Goal: Information Seeking & Learning: Learn about a topic

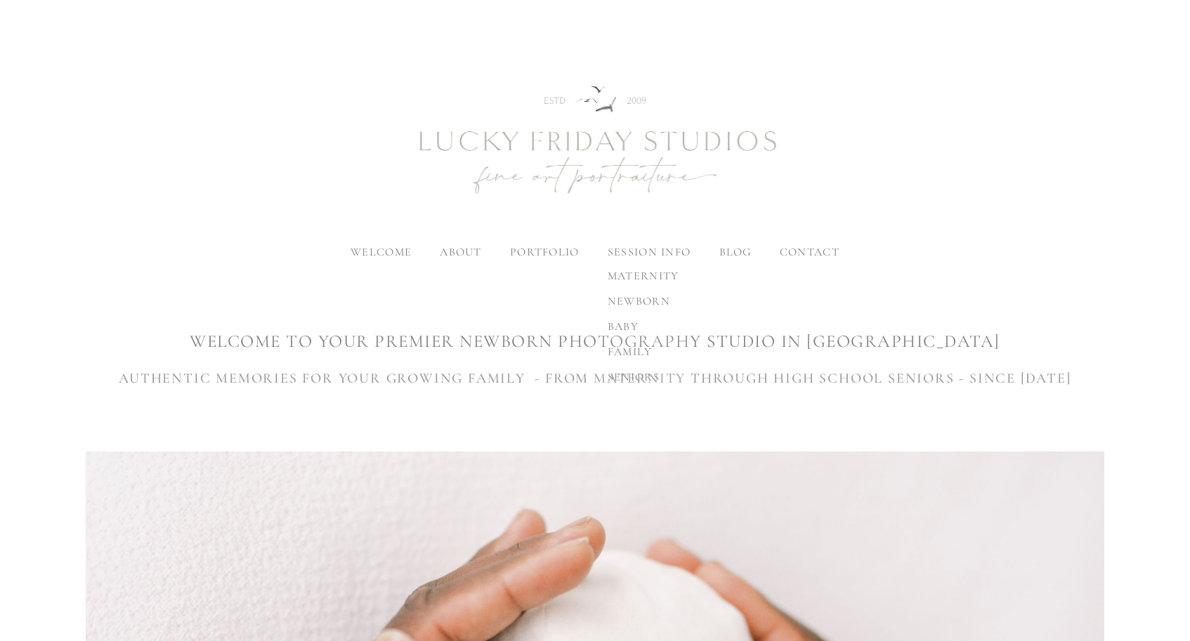
click at [658, 247] on label "session info" at bounding box center [648, 252] width 83 height 14
click at [0, 0] on input "session info" at bounding box center [0, 0] width 0 height 0
click at [641, 303] on span "newborn" at bounding box center [638, 301] width 63 height 14
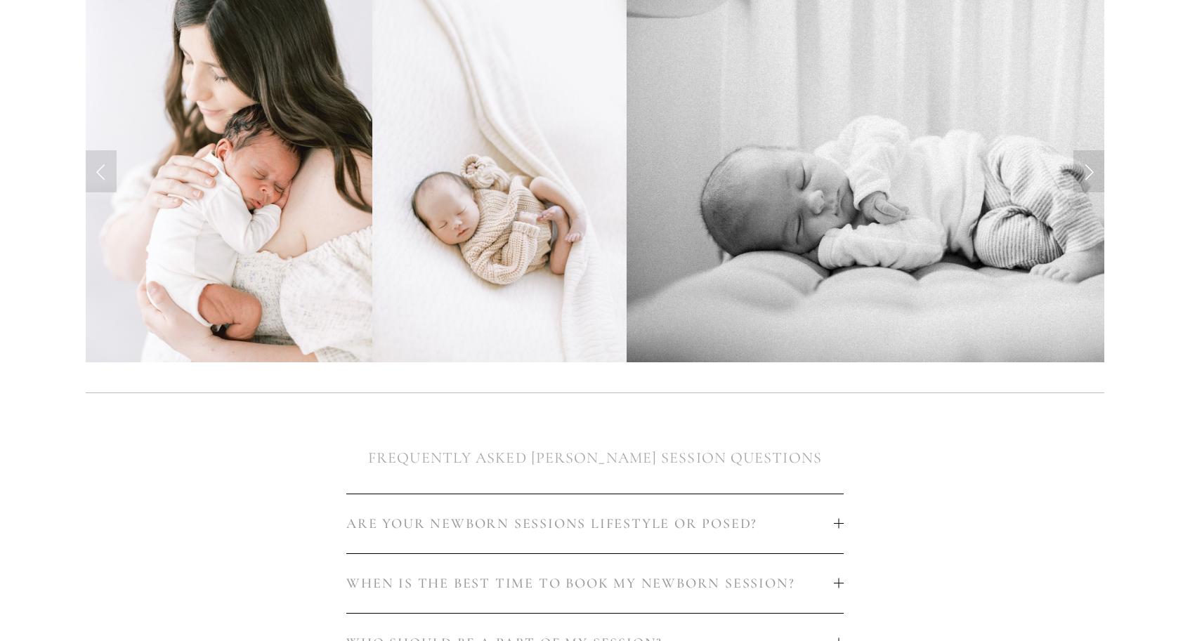
scroll to position [434, 0]
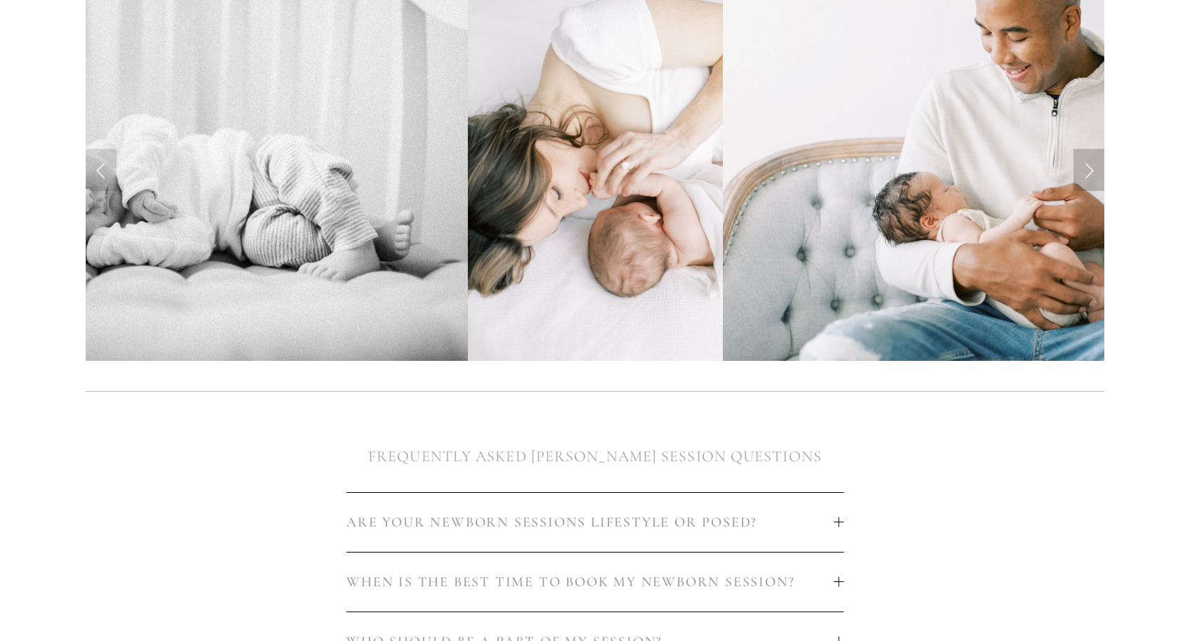
click at [1084, 166] on link "Next Slide" at bounding box center [1088, 170] width 31 height 42
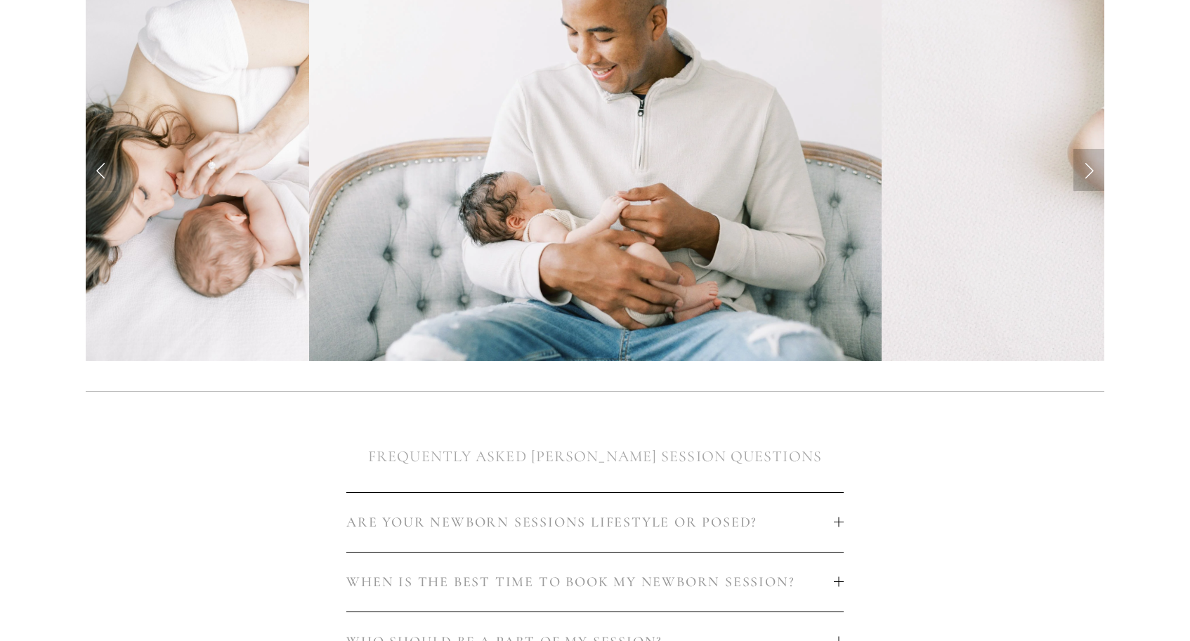
click at [1084, 166] on link "Next Slide" at bounding box center [1088, 170] width 31 height 42
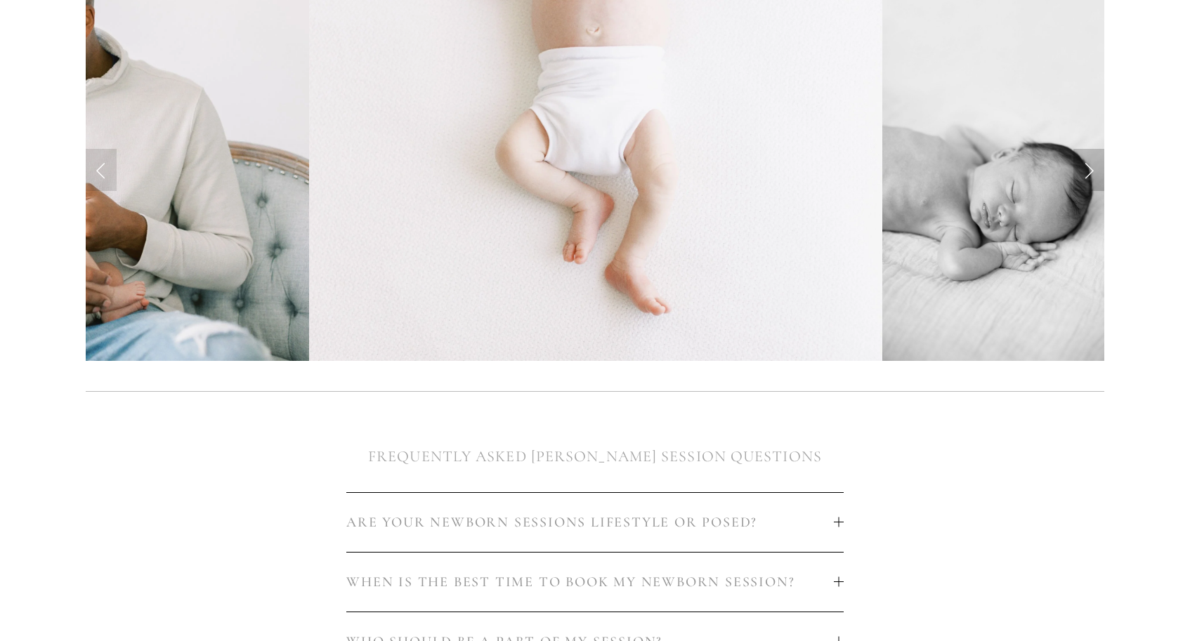
click at [1084, 166] on link "Next Slide" at bounding box center [1088, 170] width 31 height 42
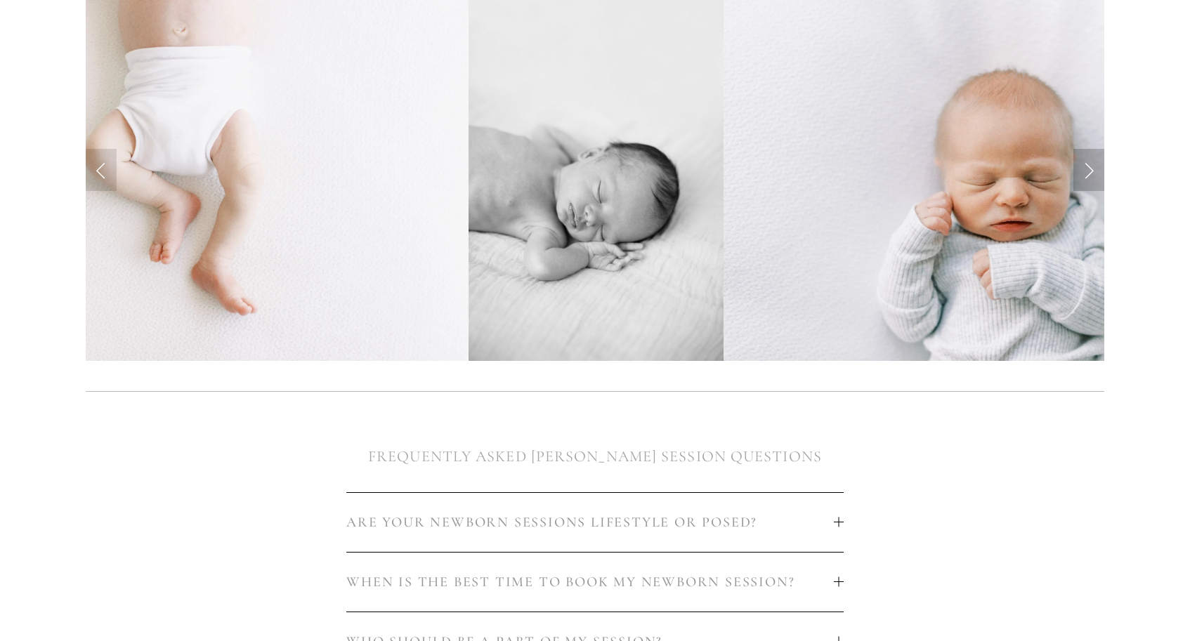
click at [1084, 166] on link "Next Slide" at bounding box center [1088, 170] width 31 height 42
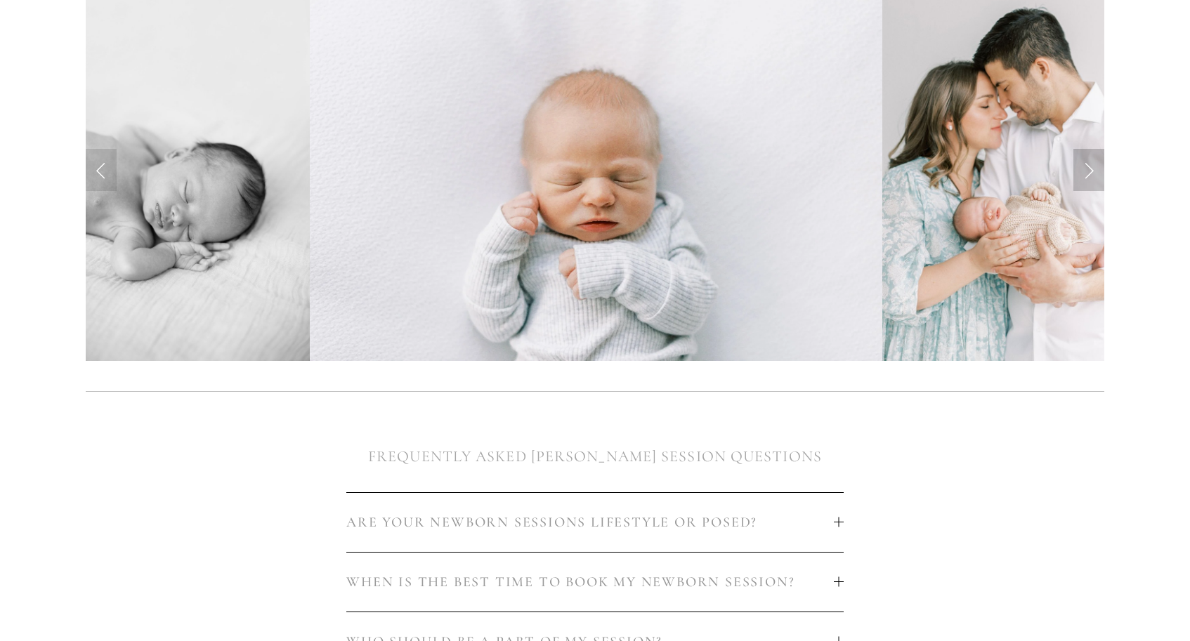
click at [1084, 166] on link "Next Slide" at bounding box center [1088, 170] width 31 height 42
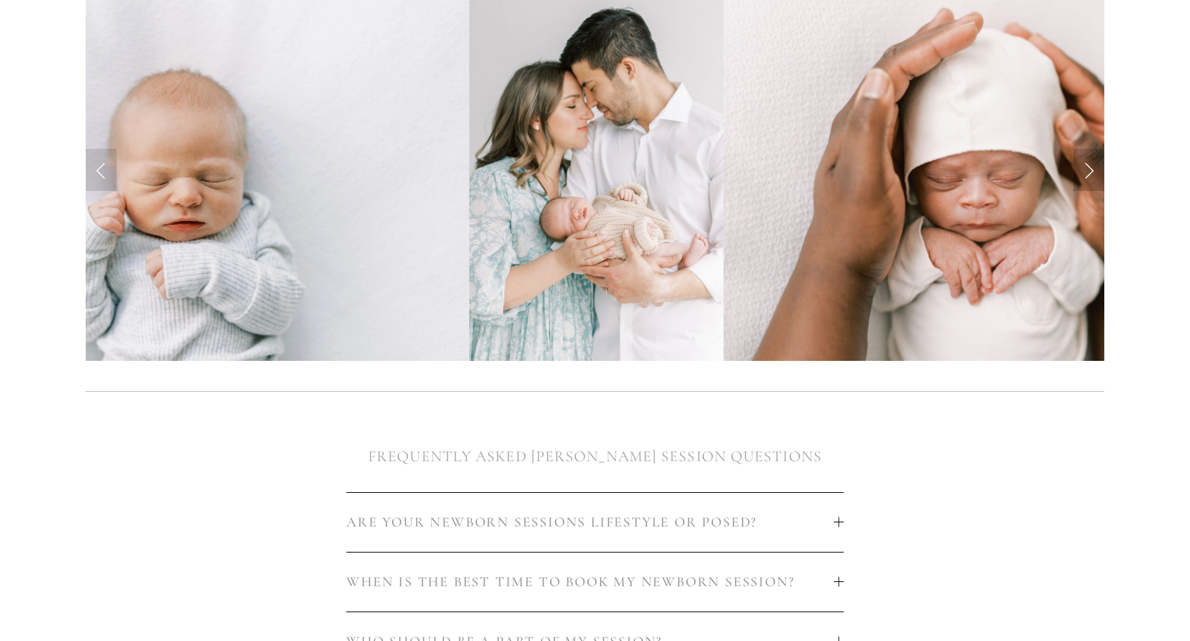
click at [1084, 166] on link "Next Slide" at bounding box center [1088, 170] width 31 height 42
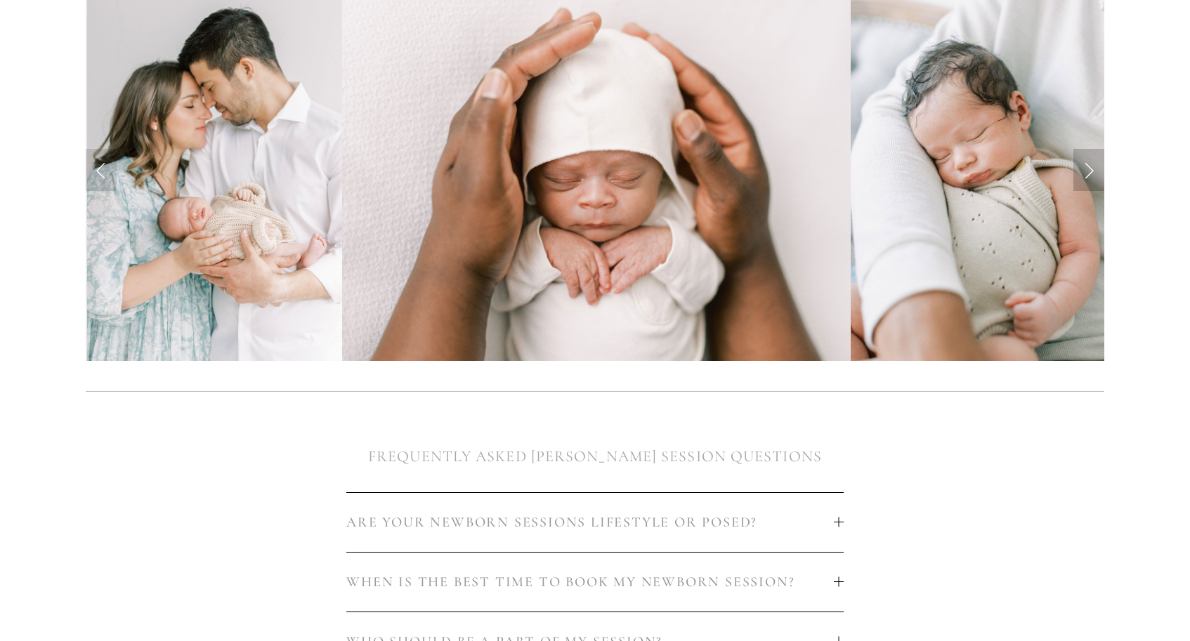
click at [1084, 166] on link "Next Slide" at bounding box center [1088, 170] width 31 height 42
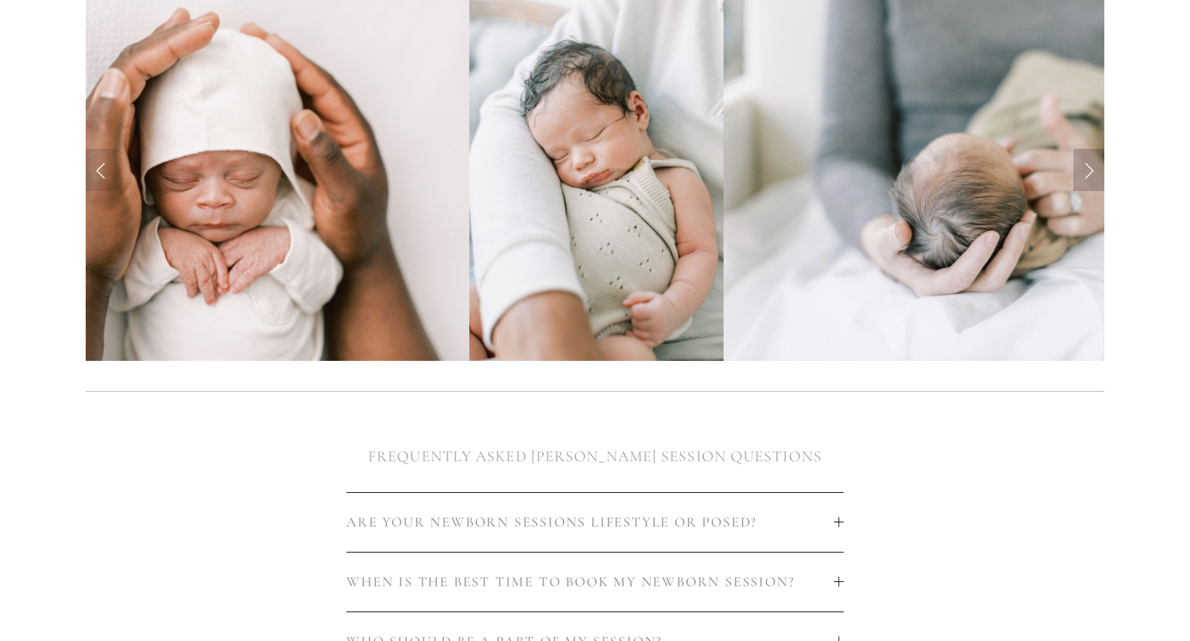
click at [1084, 166] on link "Next Slide" at bounding box center [1088, 170] width 31 height 42
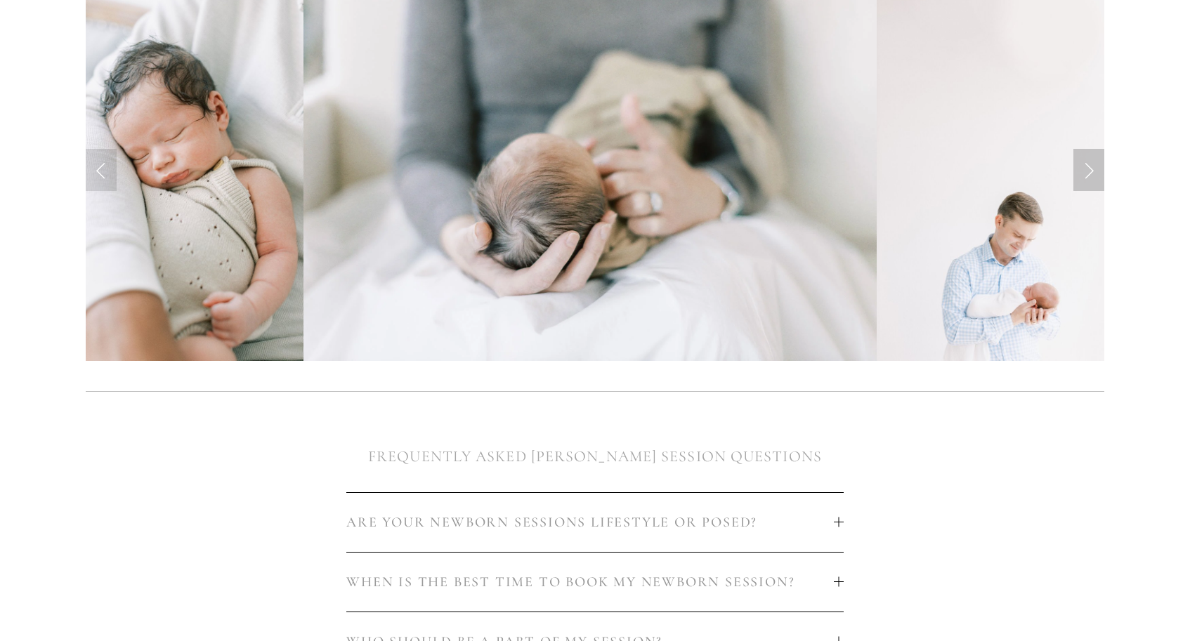
click at [1084, 166] on link "Next Slide" at bounding box center [1088, 170] width 31 height 42
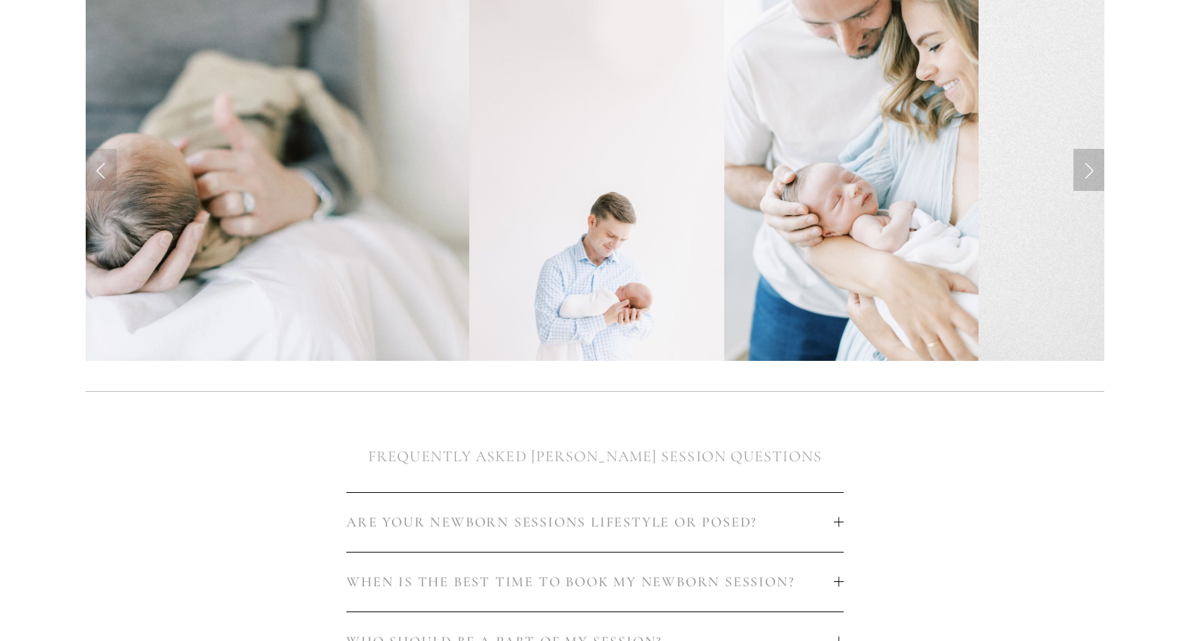
click at [1084, 166] on link "Next Slide" at bounding box center [1088, 170] width 31 height 42
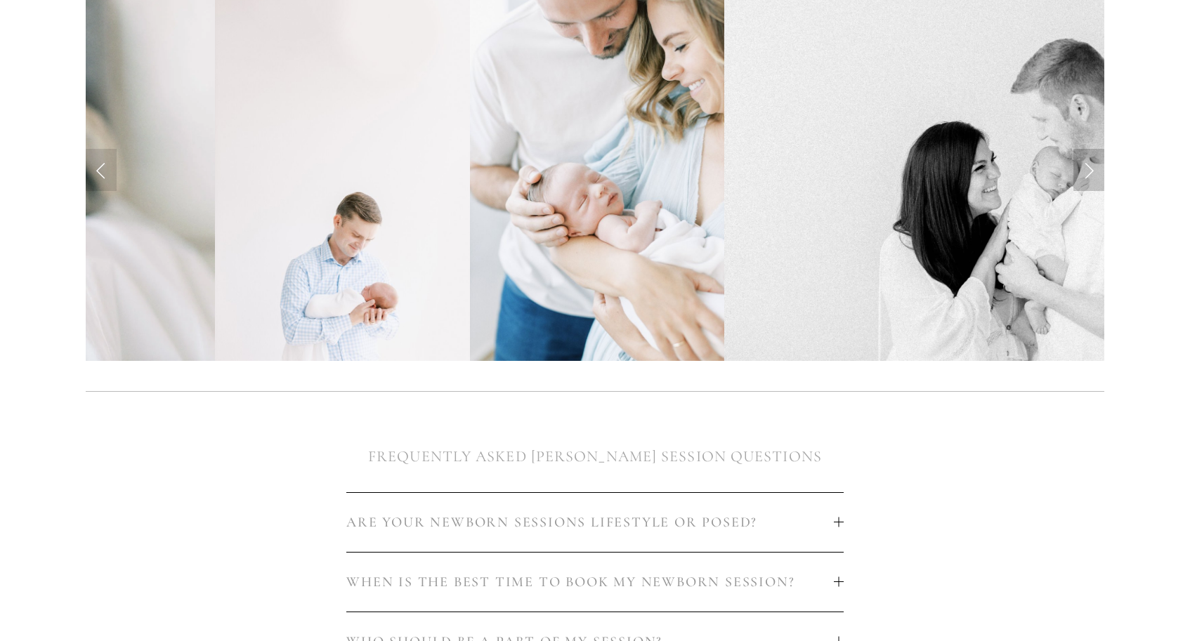
click at [1084, 166] on link "Next Slide" at bounding box center [1088, 170] width 31 height 42
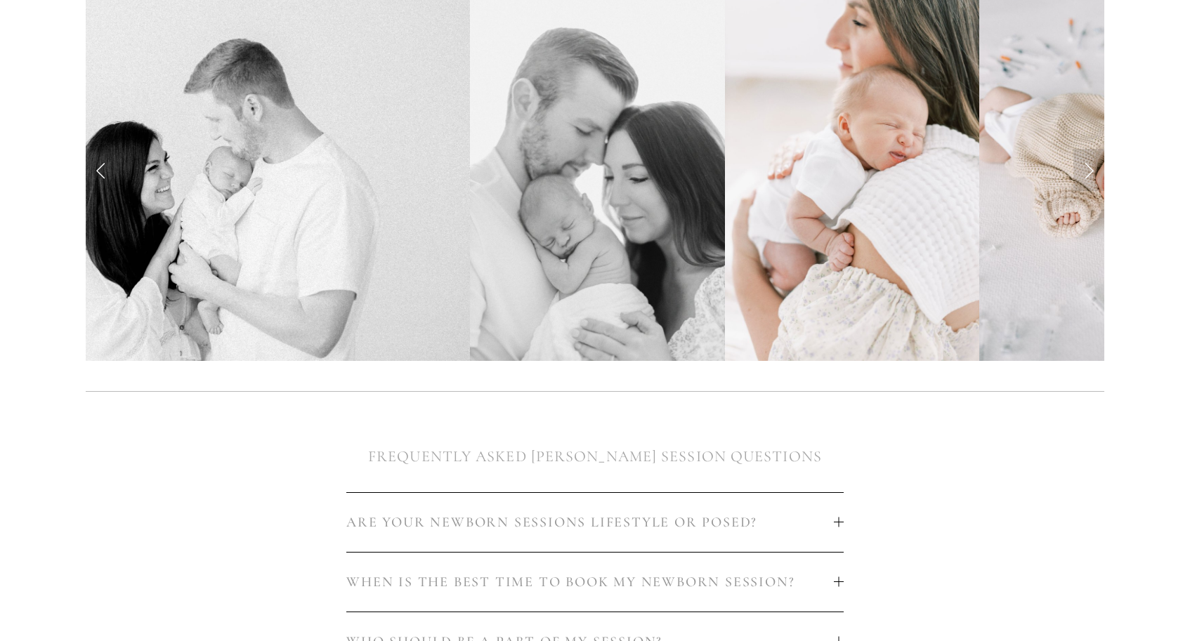
click at [954, 511] on div at bounding box center [985, 504] width 261 height 48
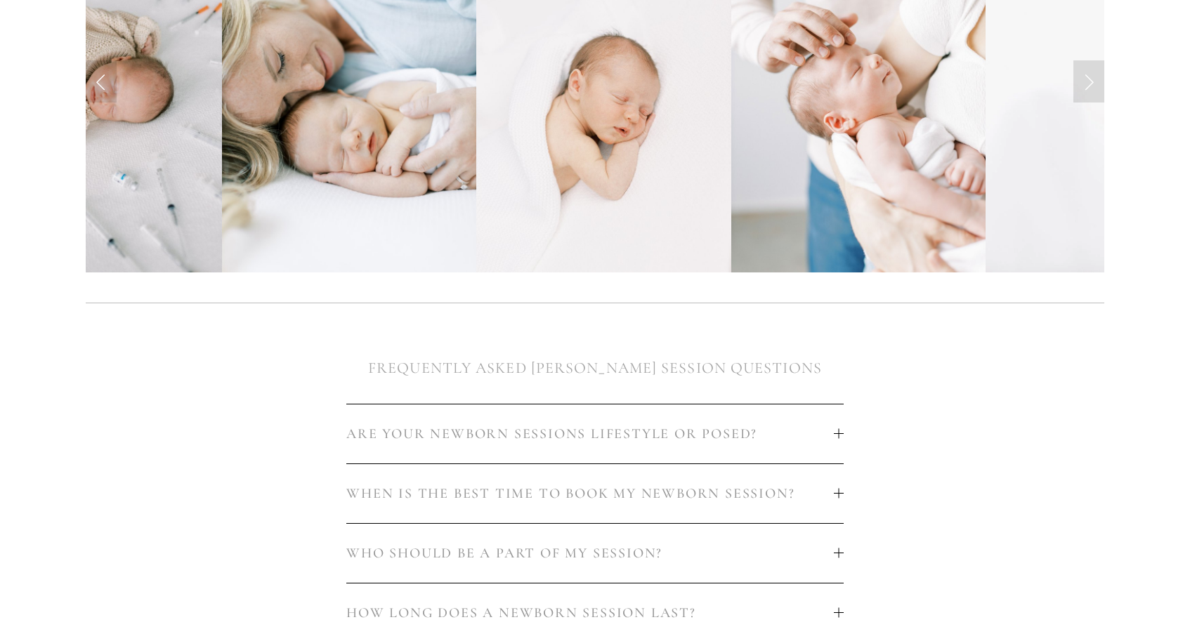
scroll to position [524, 0]
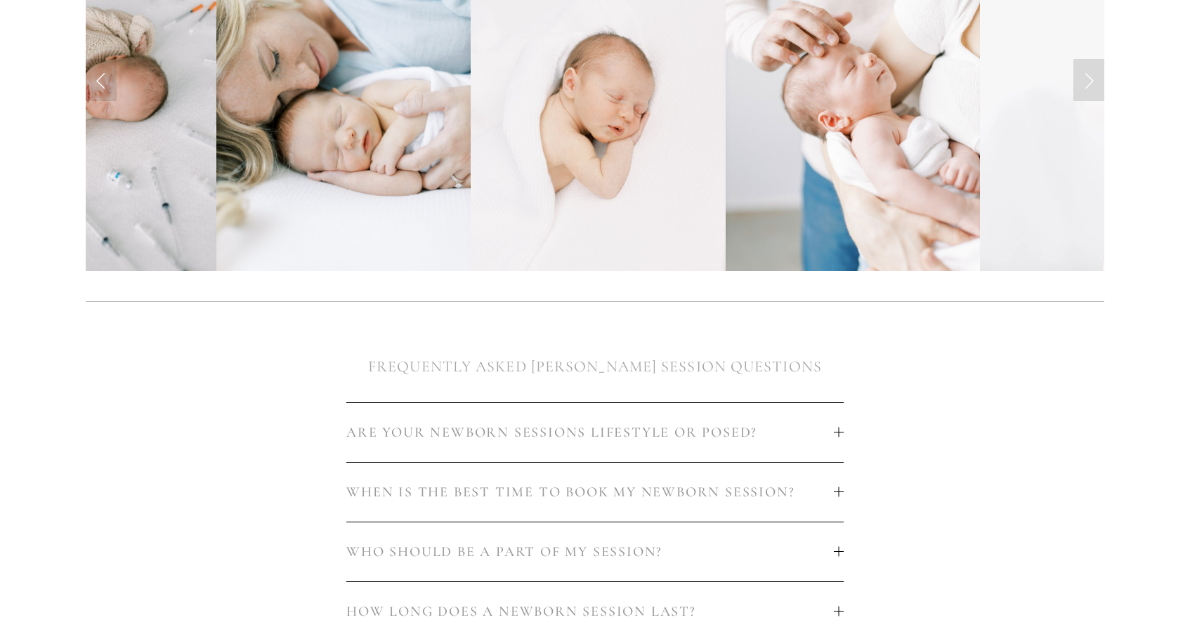
click at [834, 489] on div at bounding box center [839, 492] width 10 height 10
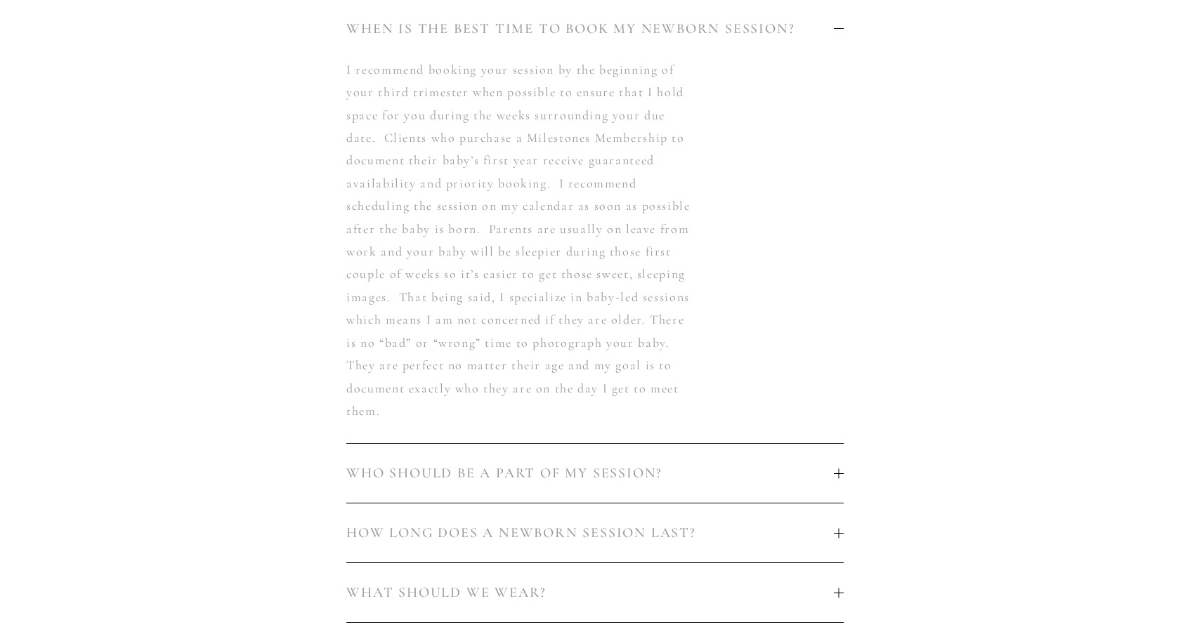
scroll to position [1001, 0]
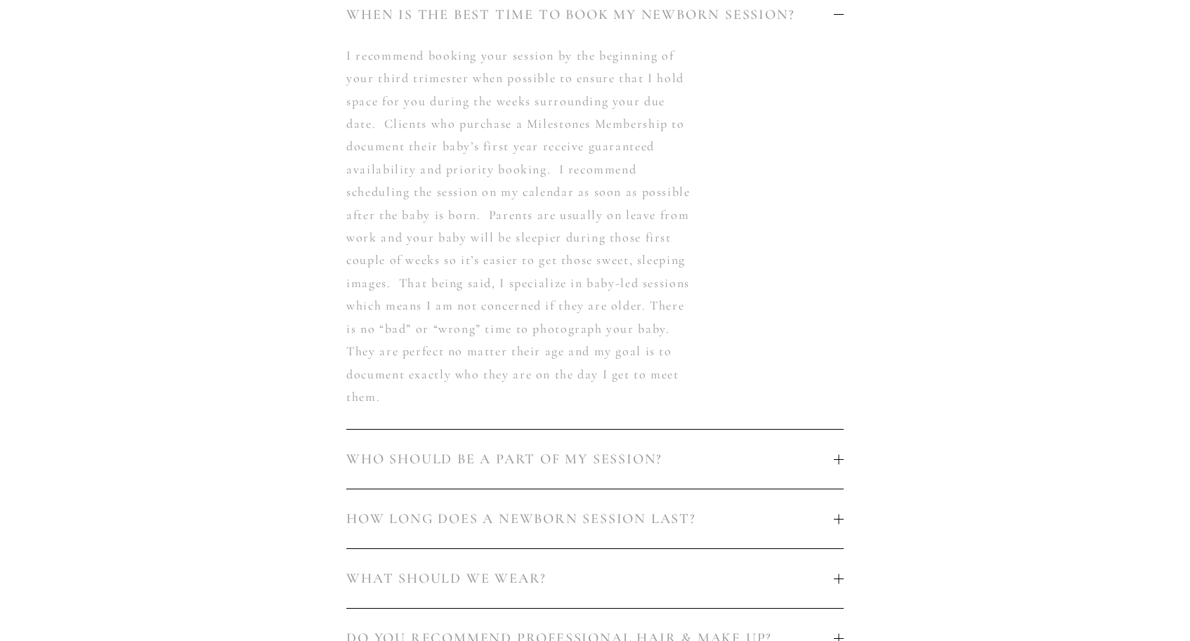
click at [824, 519] on span "HOW LONG DOES A NEWBORN SESSION LAST?" at bounding box center [589, 519] width 487 height 17
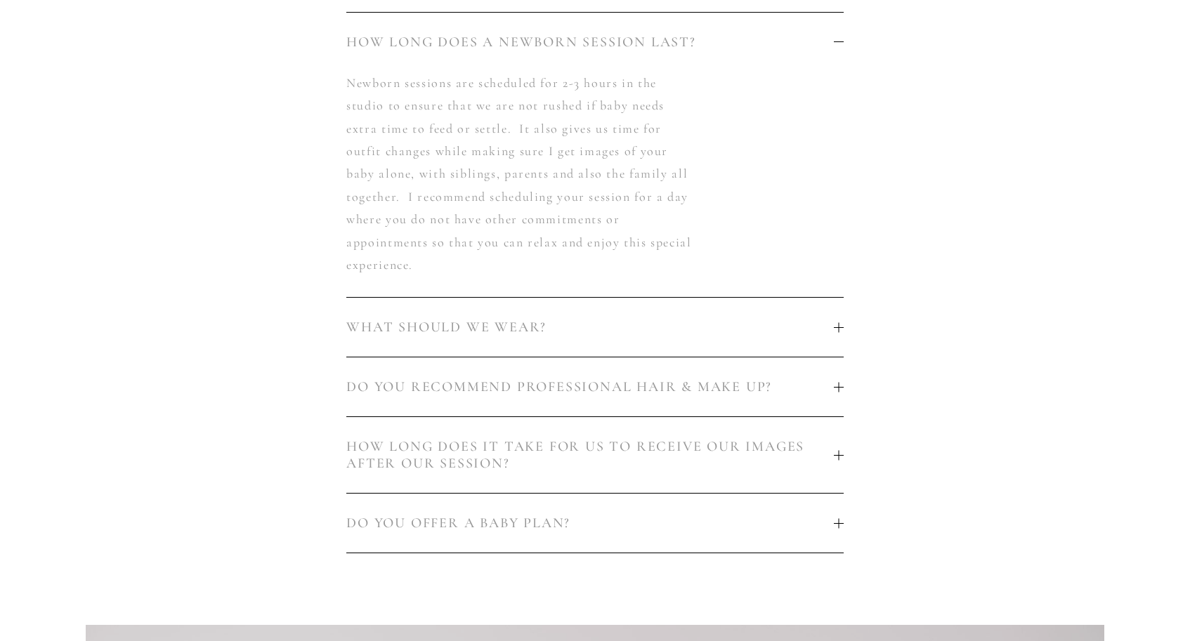
scroll to position [1094, 0]
click at [831, 326] on span "WHAT SHOULD WE WEAR?" at bounding box center [589, 326] width 487 height 17
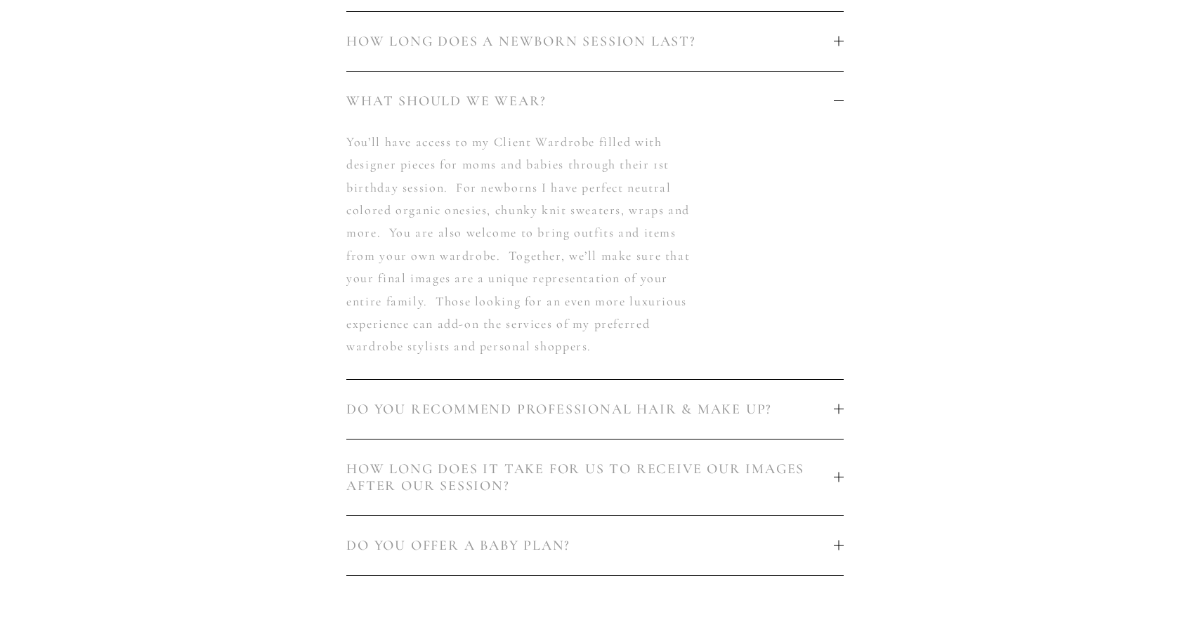
click at [829, 466] on span "HOW LONG DOES IT TAKE FOR US TO RECEIVE OUR IMAGES AFTER OUR SESSION?" at bounding box center [589, 478] width 487 height 34
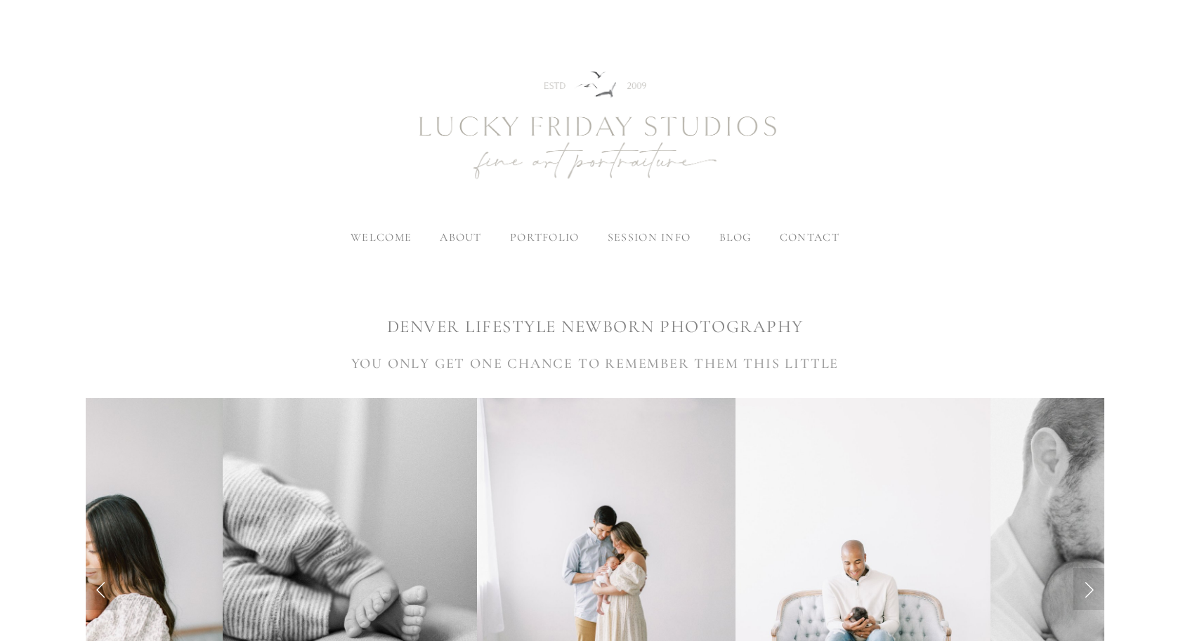
scroll to position [11, 0]
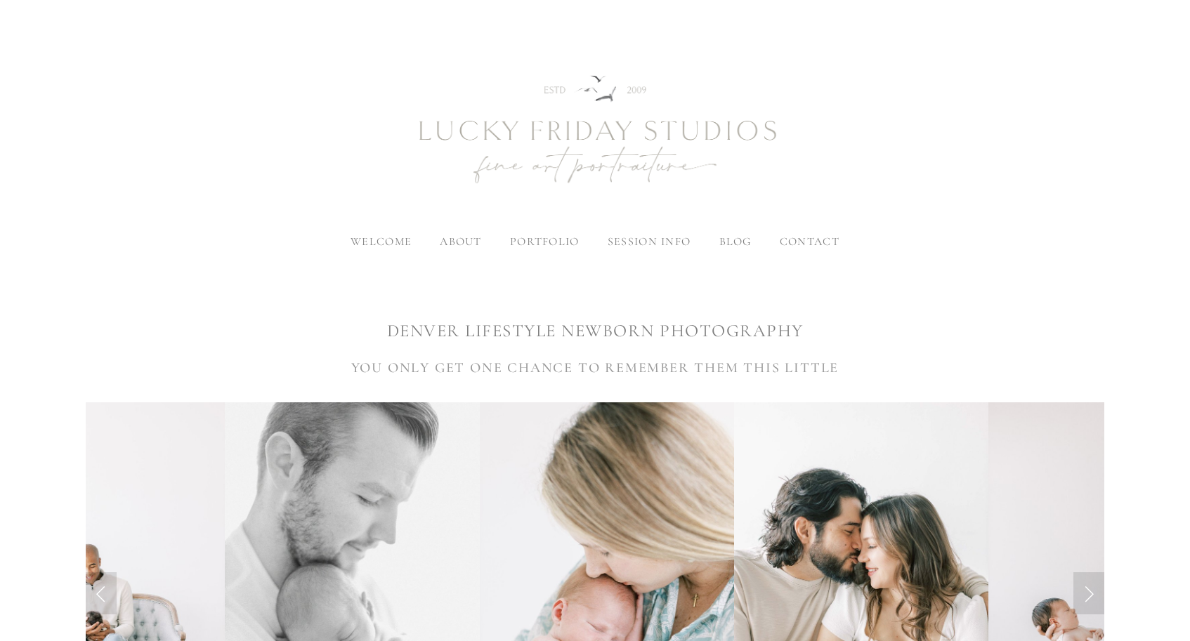
click at [796, 244] on span "contact" at bounding box center [810, 242] width 60 height 14
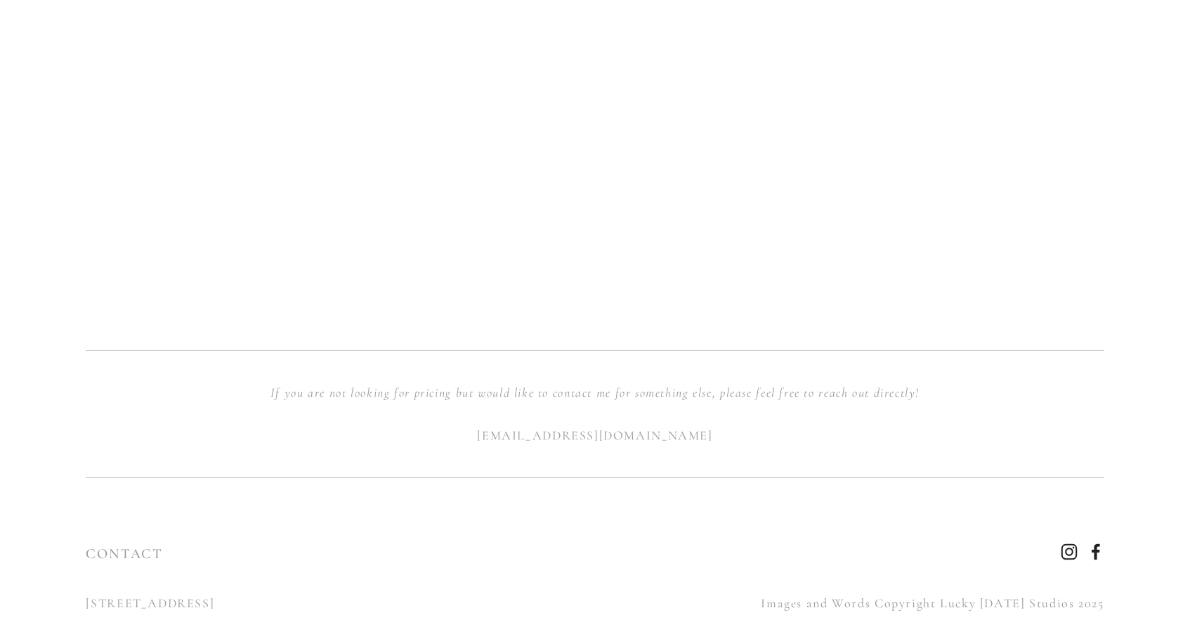
scroll to position [1377, 0]
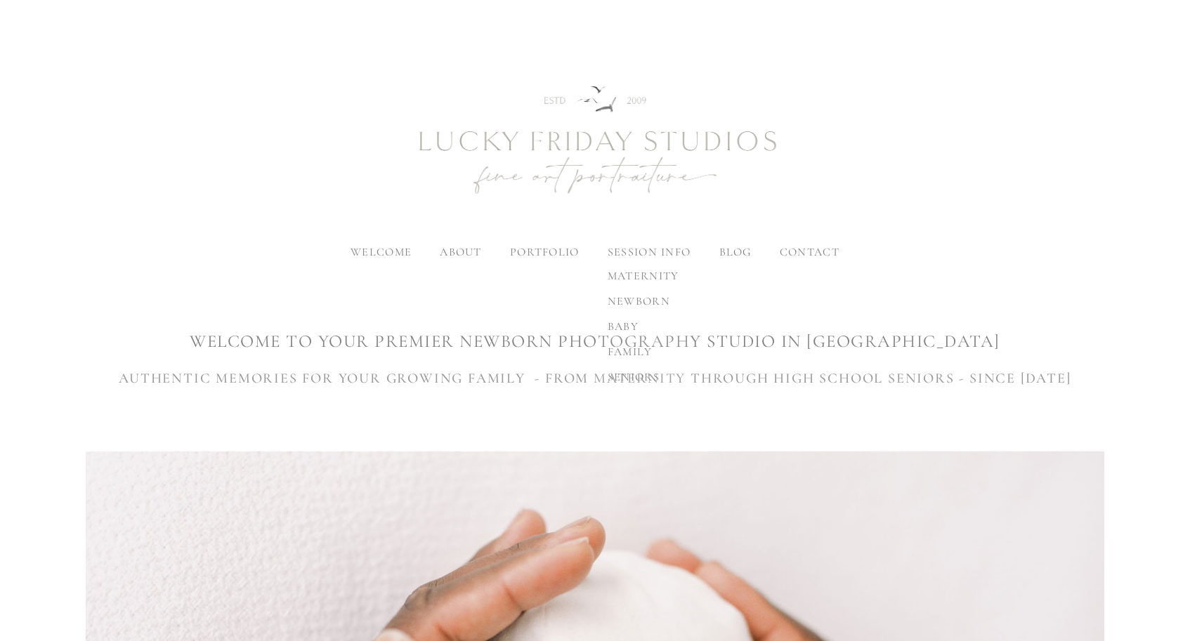
click at [636, 294] on span "newborn" at bounding box center [638, 301] width 63 height 14
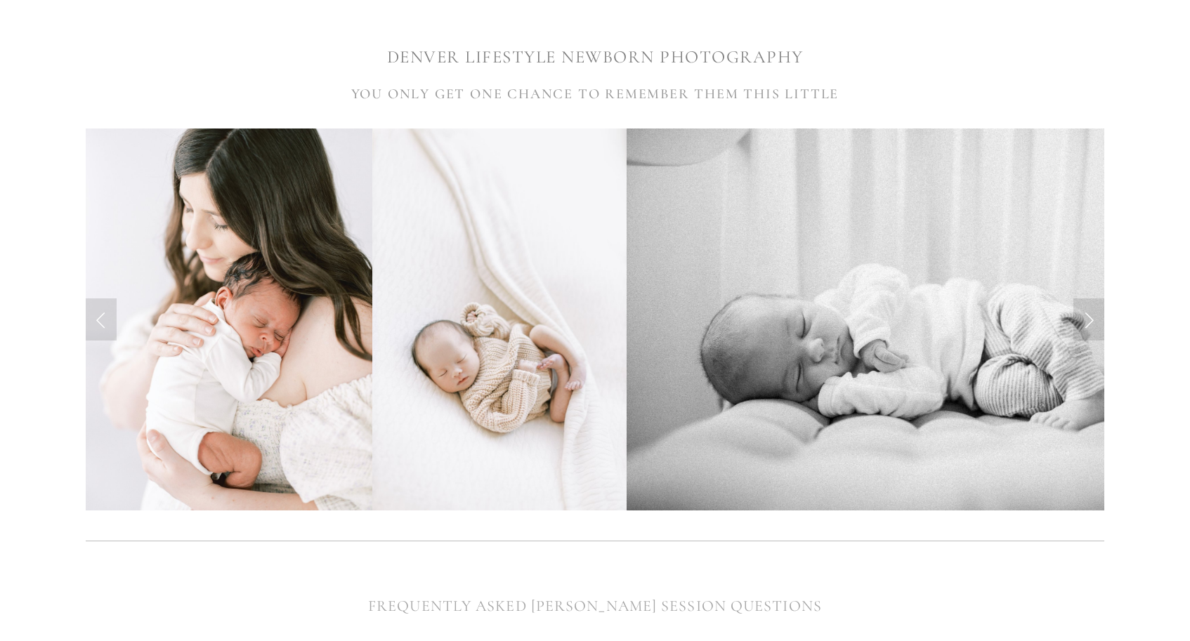
scroll to position [284, 0]
